Goal: Task Accomplishment & Management: Use online tool/utility

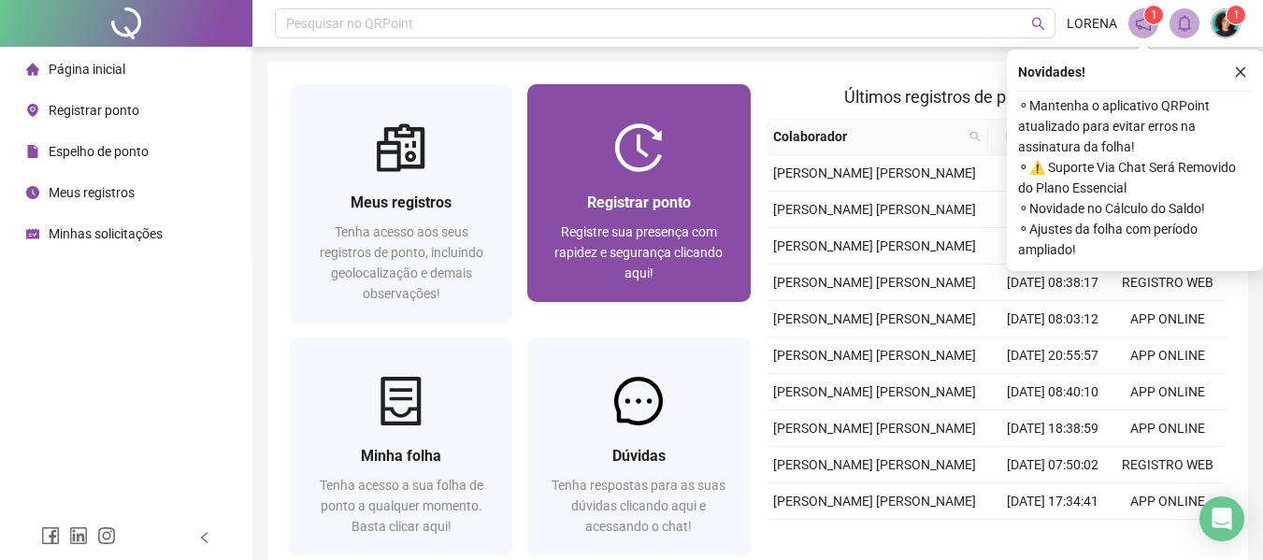
click at [599, 166] on div at bounding box center [638, 147] width 223 height 49
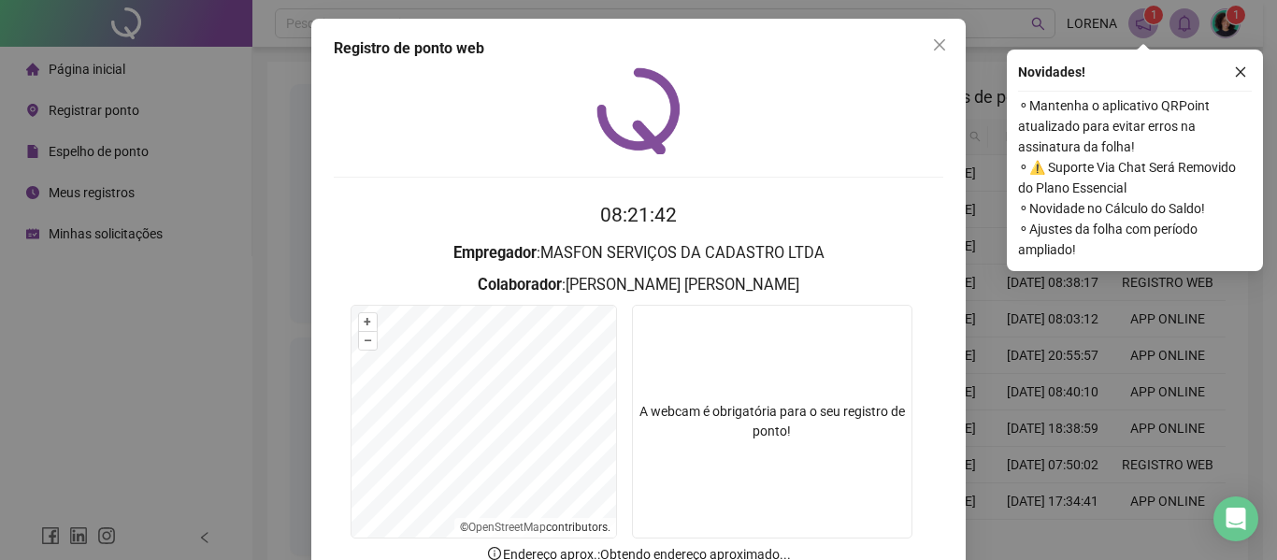
scroll to position [129, 0]
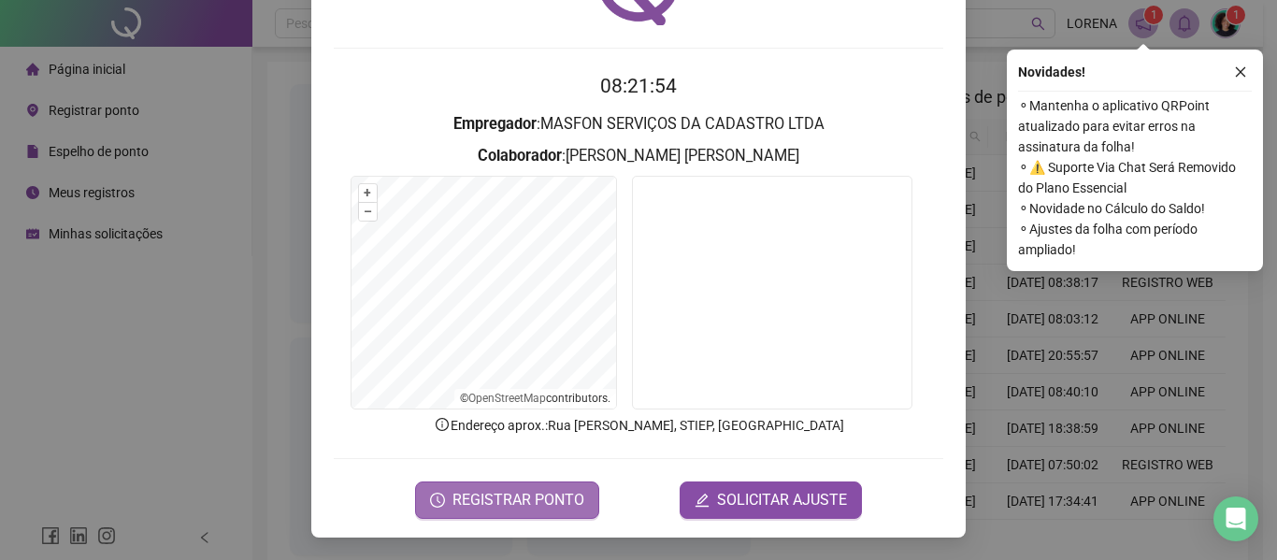
click at [568, 497] on span "REGISTRAR PONTO" at bounding box center [519, 500] width 132 height 22
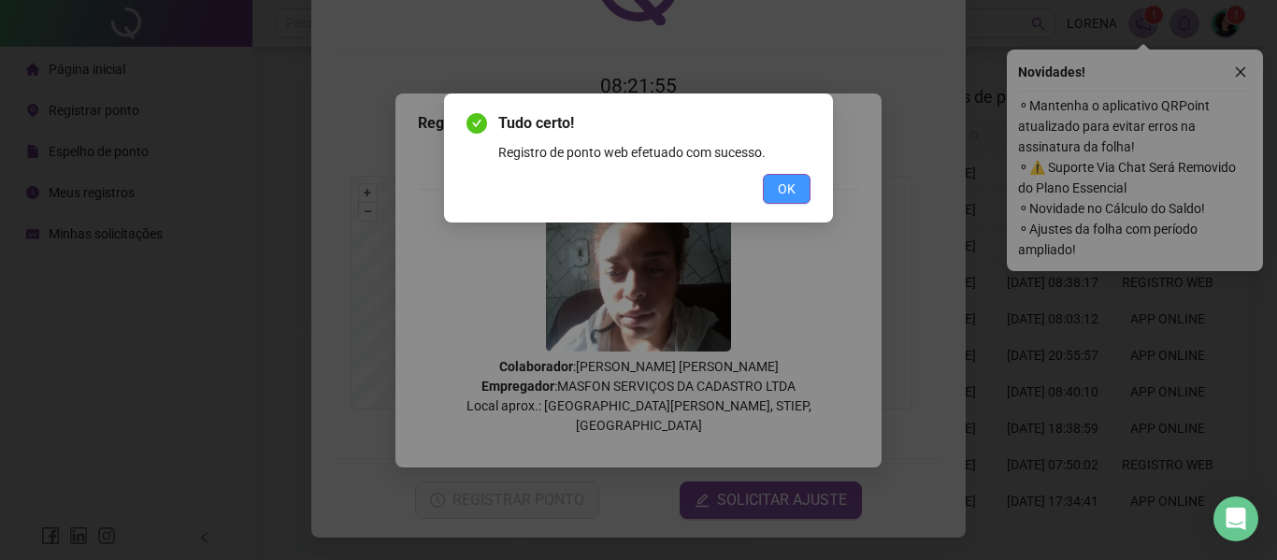
click at [788, 177] on button "OK" at bounding box center [787, 189] width 48 height 30
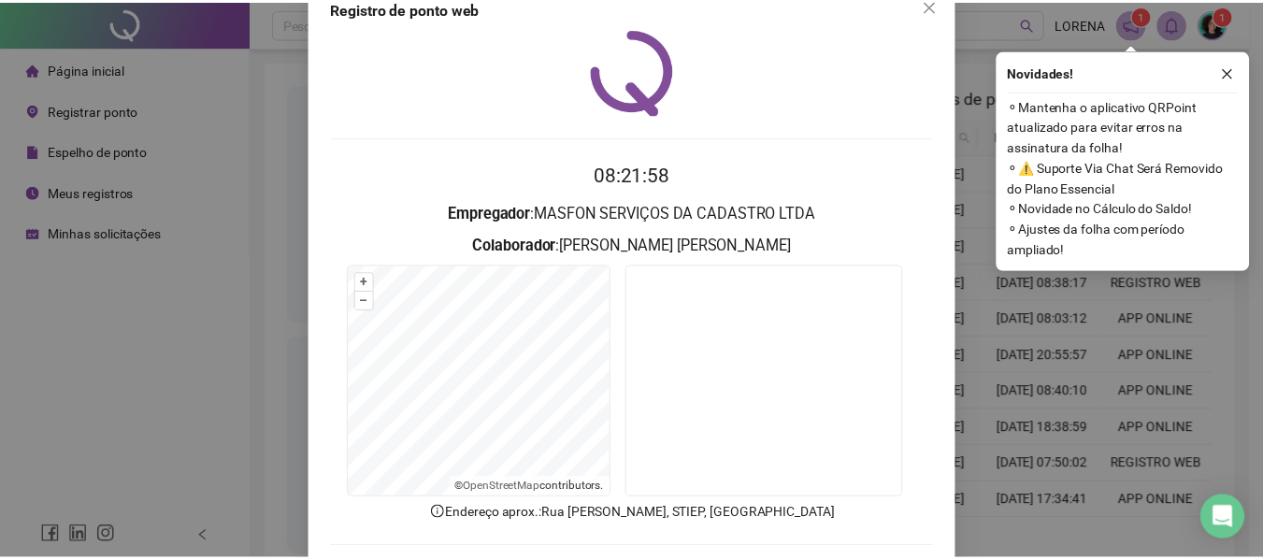
scroll to position [0, 0]
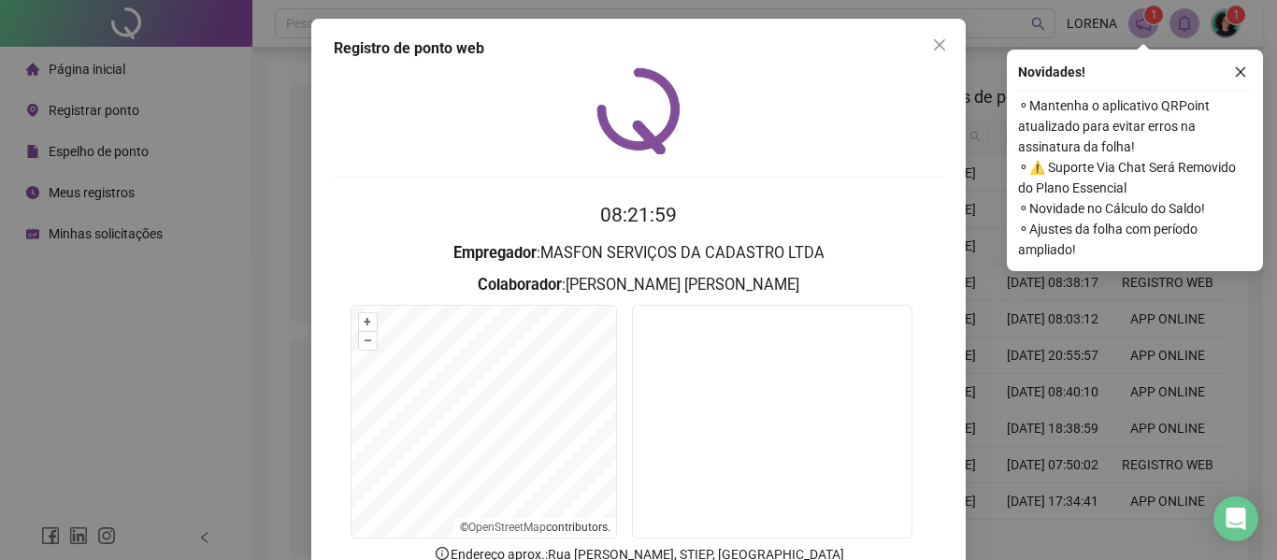
click at [930, 53] on button "Close" at bounding box center [940, 45] width 30 height 30
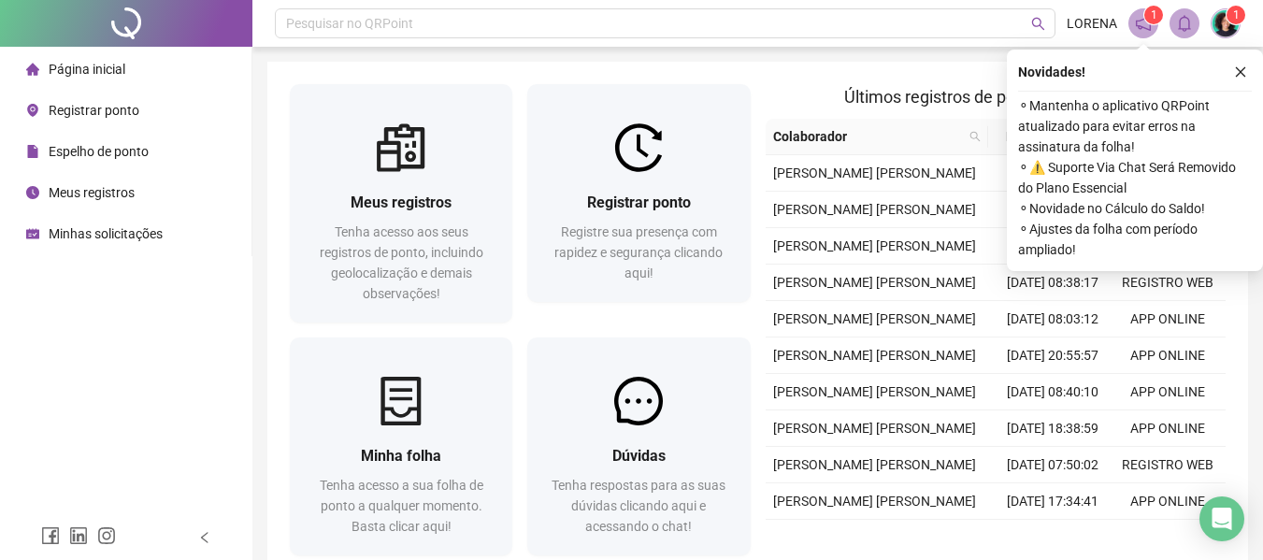
click at [1245, 68] on icon "close" at bounding box center [1241, 72] width 10 height 10
drag, startPoint x: 1245, startPoint y: 61, endPoint x: 1079, endPoint y: 263, distance: 261.1
click at [1245, 60] on div "Novidades ! ⚬ Mantenha o aplicativo QRPoint atualizado para evitar erros na ass…" at bounding box center [1135, 161] width 256 height 222
click at [1242, 78] on icon "close" at bounding box center [1240, 71] width 13 height 13
